Goal: Information Seeking & Learning: Find specific fact

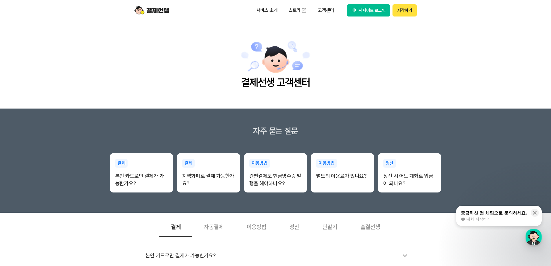
scroll to position [58, 0]
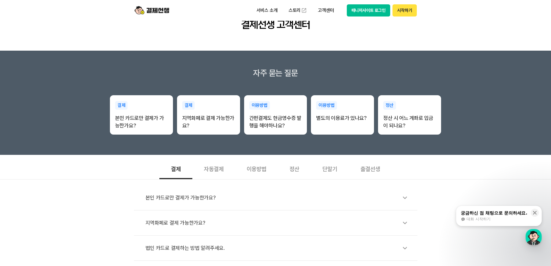
click at [298, 172] on div "정산" at bounding box center [294, 168] width 33 height 21
click at [181, 171] on div "결제" at bounding box center [175, 168] width 33 height 21
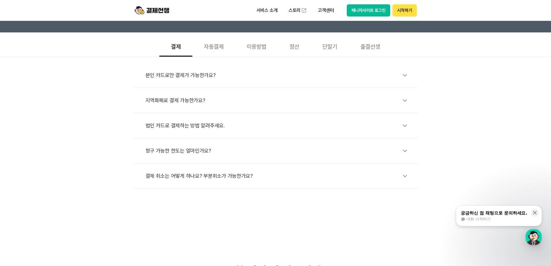
scroll to position [174, 0]
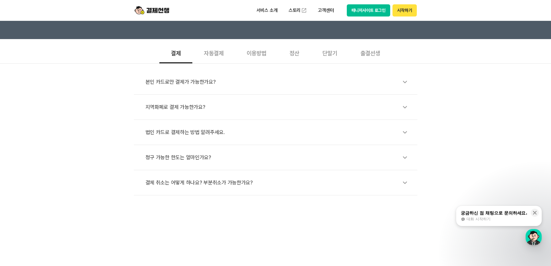
click at [294, 55] on div "정산" at bounding box center [294, 52] width 33 height 21
click at [315, 53] on div "단말기" at bounding box center [330, 52] width 38 height 21
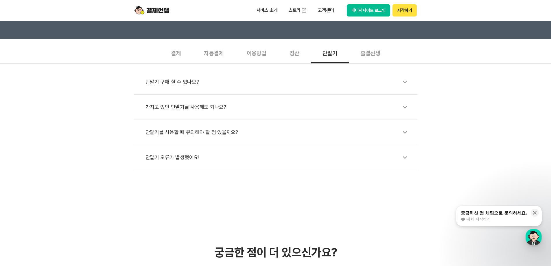
click at [375, 61] on div "출결선생" at bounding box center [370, 52] width 43 height 21
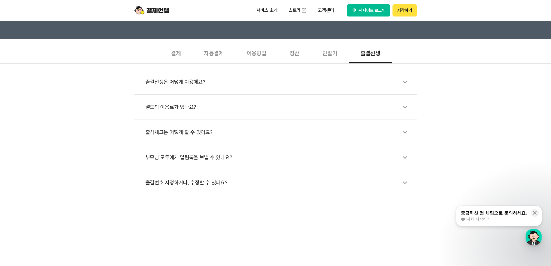
click at [502, 211] on div "궁금하신 점 채팅으로 문의하세요." at bounding box center [494, 213] width 67 height 6
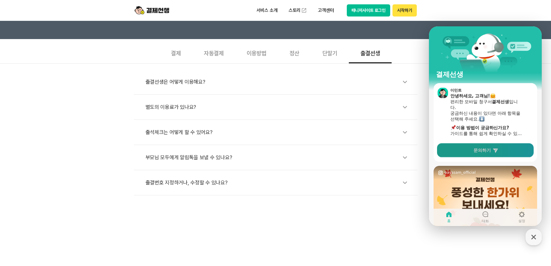
click at [481, 148] on span "문의하기" at bounding box center [482, 150] width 17 height 6
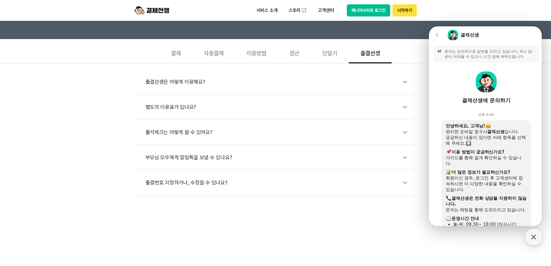
scroll to position [170, 0]
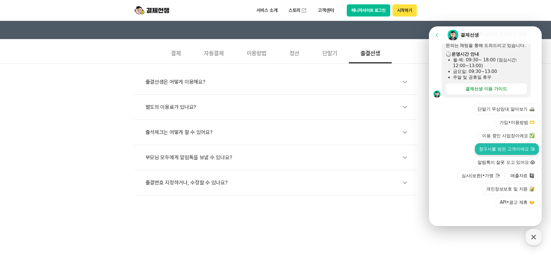
click at [503, 151] on button "청구서를 받은 고객이에요 😘" at bounding box center [507, 149] width 64 height 12
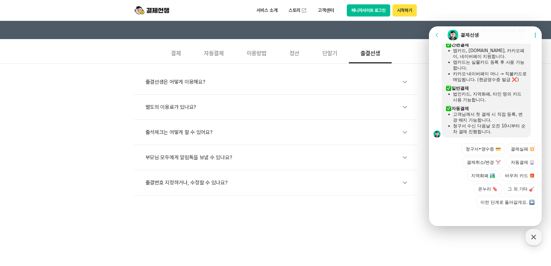
scroll to position [278, 0]
click at [488, 152] on button "청구서•영수증 💳" at bounding box center [483, 149] width 43 height 12
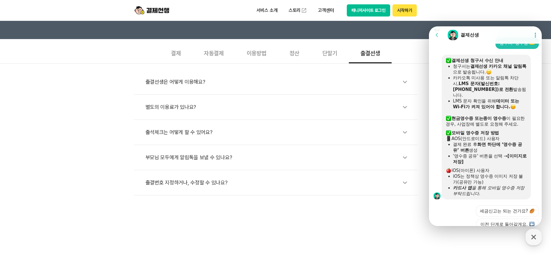
scroll to position [400, 0]
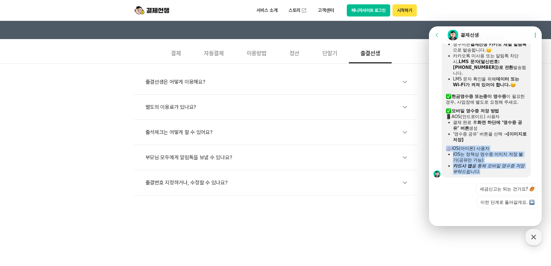
drag, startPoint x: 489, startPoint y: 171, endPoint x: 478, endPoint y: 144, distance: 28.7
click at [478, 144] on div "​ 결제선생 청구서 수신 안내 청구서는 결제선생 카카오 채널 알림톡 으로 발송됩니다. 카카오톡 미사용 또는 알림톡 차단 시, LMS 문자(발신…" at bounding box center [486, 105] width 81 height 139
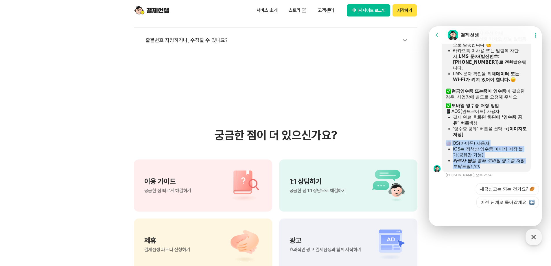
scroll to position [318, 0]
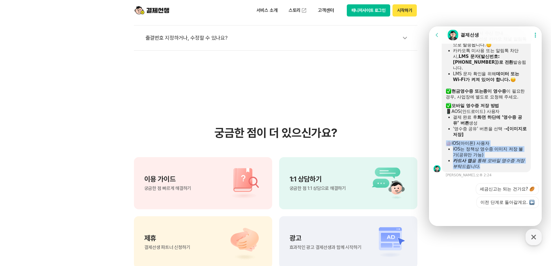
click at [460, 170] on div "​ 결제선생 청구서 수신 안내 청구서는 결제선생 카카오 채널 알림톡 으로 발송됩니다. 카카오톡 미사용 또는 알림톡 차단 시, LMS 문자(발신…" at bounding box center [486, 99] width 89 height 145
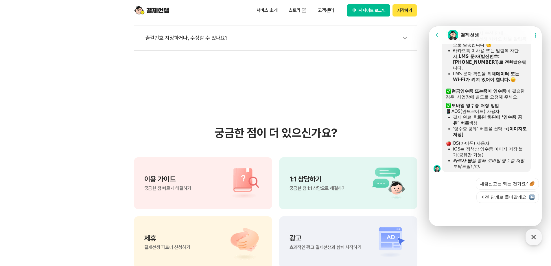
scroll to position [400, 0]
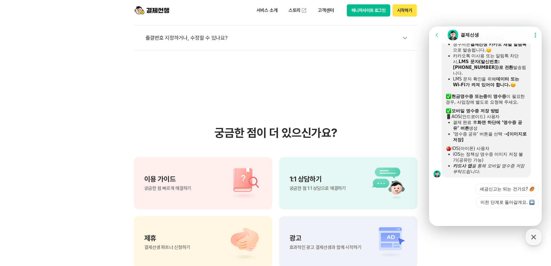
click at [493, 170] on div "카드사 앱 을 통해 모바일 영수증 저장 부탁드립니다." at bounding box center [490, 169] width 74 height 12
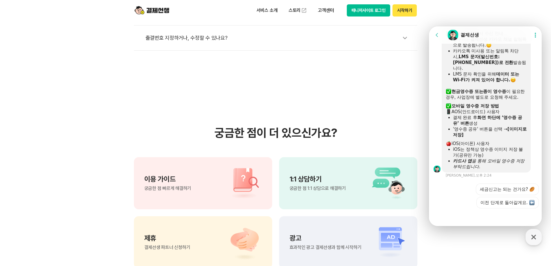
scroll to position [405, 0]
click at [439, 34] on icon at bounding box center [437, 35] width 6 height 6
